Goal: Navigation & Orientation: Understand site structure

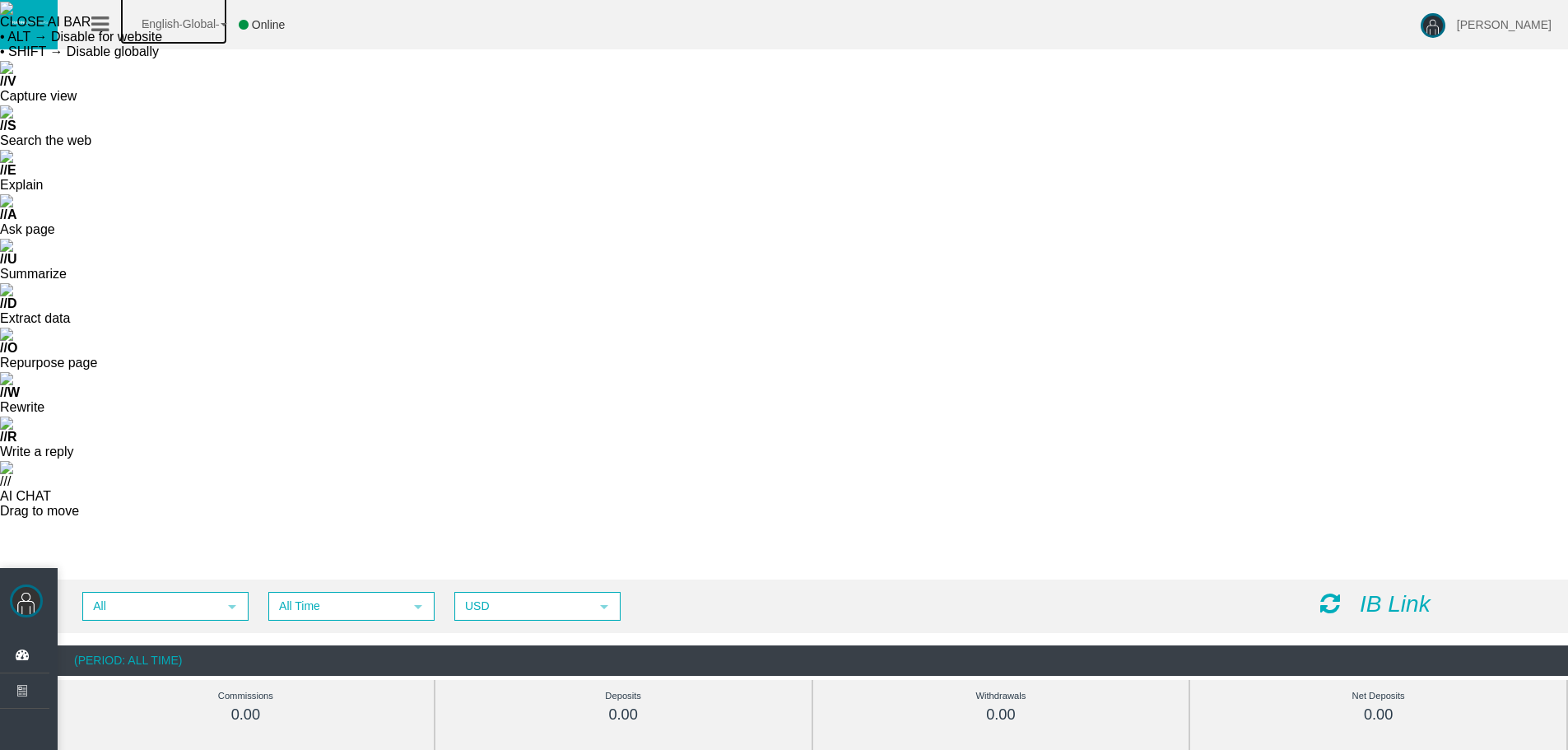
click at [205, 27] on span "English Global" at bounding box center [168, 23] width 96 height 13
click at [114, 24] on ul "English Global 简体中文 English Global 日本語 한국어 Online" at bounding box center [194, 24] width 238 height 50
click at [104, 31] on icon at bounding box center [99, 24] width 17 height 21
